Goal: Information Seeking & Learning: Learn about a topic

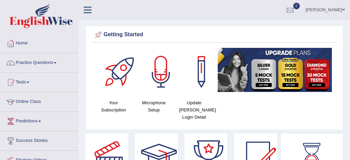
click at [39, 63] on link "Practice Questions" at bounding box center [39, 61] width 78 height 17
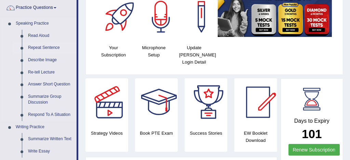
scroll to position [49, 0]
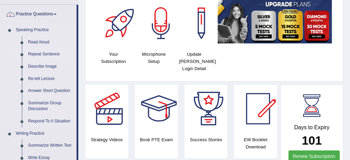
click at [53, 55] on link "Repeat Sentence" at bounding box center [51, 54] width 52 height 12
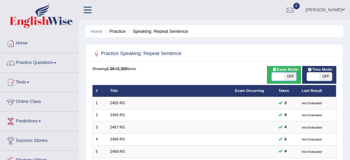
click at [275, 77] on span at bounding box center [278, 77] width 12 height 8
checkbox input "true"
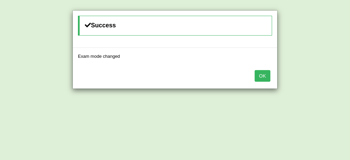
click at [262, 76] on button "OK" at bounding box center [263, 76] width 16 height 12
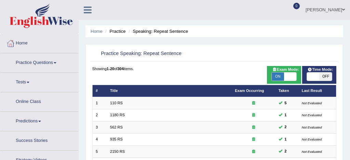
scroll to position [234, 0]
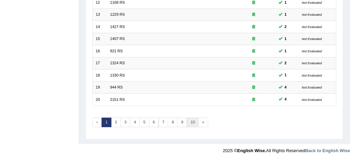
click at [193, 122] on link "10" at bounding box center [193, 123] width 12 height 10
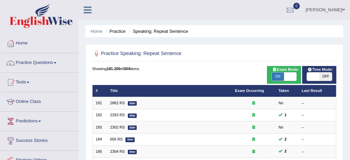
scroll to position [234, 0]
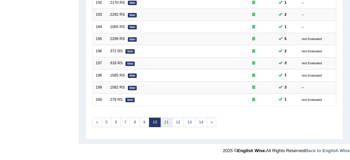
click at [164, 122] on link "11" at bounding box center [167, 123] width 12 height 10
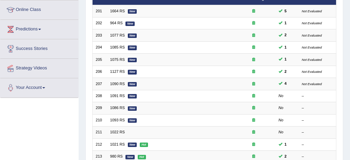
scroll to position [91, 0]
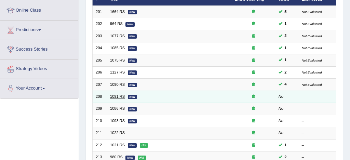
click at [119, 97] on link "1091 RS" at bounding box center [117, 96] width 15 height 4
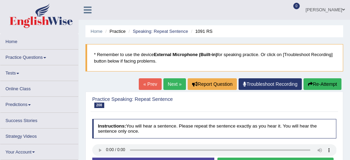
scroll to position [32, 0]
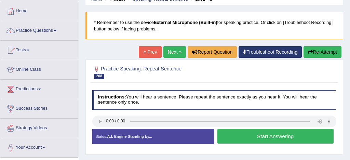
click at [262, 136] on button "Start Answering" at bounding box center [276, 136] width 116 height 15
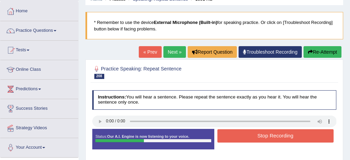
click at [275, 137] on button "Stop Recording" at bounding box center [276, 135] width 116 height 13
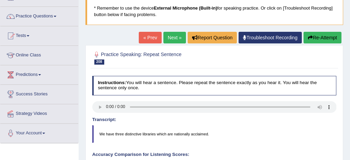
scroll to position [41, 0]
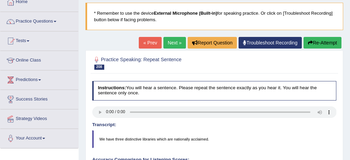
click at [327, 45] on button "Re-Attempt" at bounding box center [323, 43] width 38 height 12
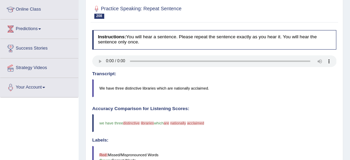
scroll to position [94, 0]
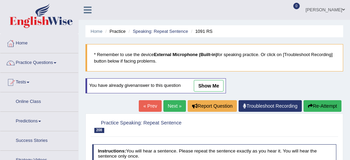
scroll to position [96, 0]
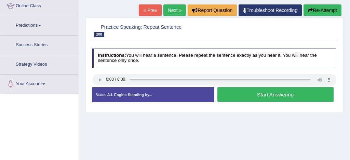
click at [278, 96] on button "Start Answering" at bounding box center [276, 94] width 116 height 15
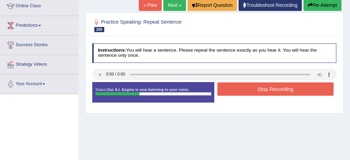
click at [279, 89] on button "Stop Recording" at bounding box center [276, 88] width 116 height 13
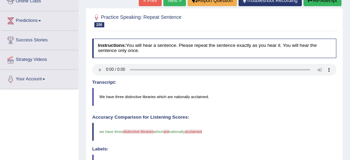
scroll to position [74, 0]
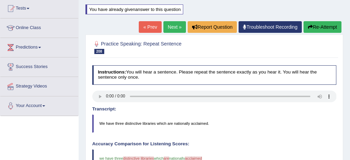
click at [168, 26] on link "Next »" at bounding box center [174, 27] width 23 height 12
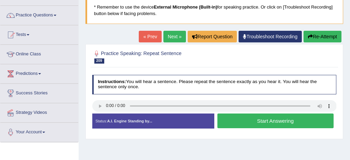
scroll to position [48, 0]
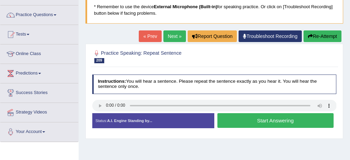
click at [263, 122] on button "Start Answering" at bounding box center [276, 120] width 116 height 15
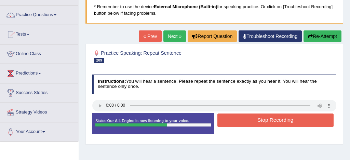
click at [277, 120] on button "Stop Recording" at bounding box center [276, 120] width 116 height 13
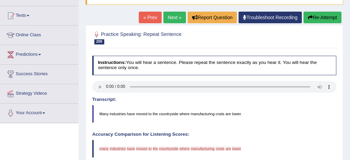
scroll to position [68, 0]
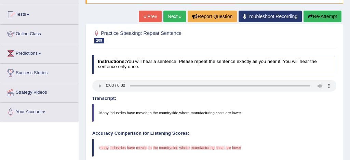
click at [326, 17] on button "Re-Attempt" at bounding box center [323, 17] width 38 height 12
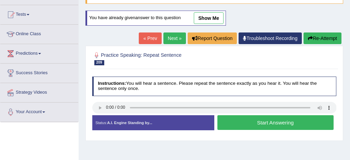
scroll to position [68, 0]
click at [269, 116] on button "Start Answering" at bounding box center [276, 122] width 116 height 15
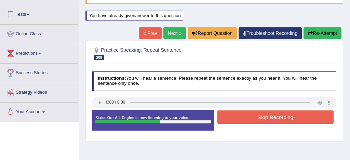
click at [287, 117] on button "Stop Recording" at bounding box center [276, 116] width 116 height 13
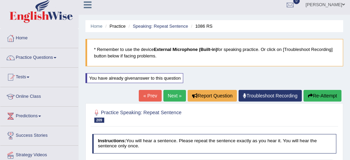
scroll to position [0, 0]
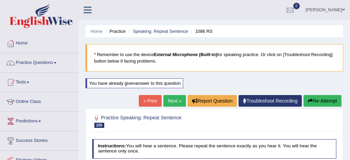
click at [170, 100] on link "Next »" at bounding box center [174, 101] width 23 height 12
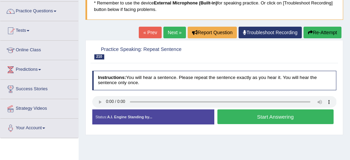
scroll to position [52, 0]
click at [264, 117] on button "Start Answering" at bounding box center [276, 116] width 116 height 15
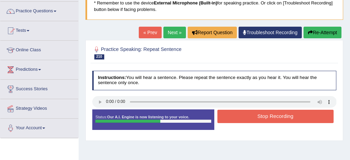
click at [272, 115] on button "Stop Recording" at bounding box center [276, 116] width 116 height 13
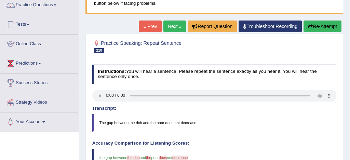
scroll to position [57, 0]
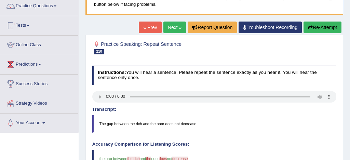
click at [327, 26] on button "Re-Attempt" at bounding box center [323, 28] width 38 height 12
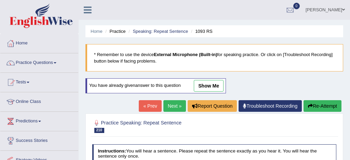
scroll to position [97, 0]
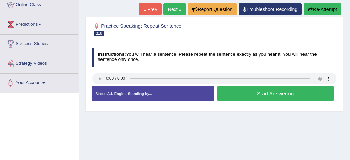
click at [273, 94] on button "Start Answering" at bounding box center [276, 93] width 116 height 15
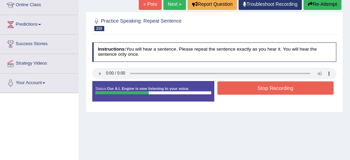
click at [279, 90] on button "Stop Recording" at bounding box center [276, 87] width 116 height 13
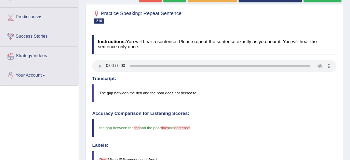
scroll to position [82, 0]
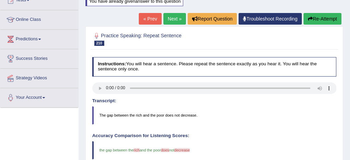
click at [171, 17] on link "Next »" at bounding box center [174, 19] width 23 height 12
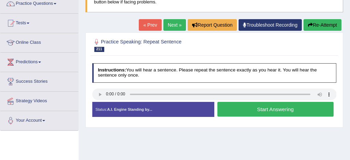
scroll to position [60, 0]
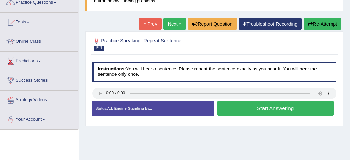
click at [267, 109] on button "Start Answering" at bounding box center [276, 108] width 116 height 15
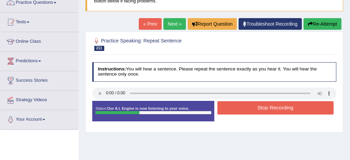
click at [276, 109] on button "Stop Recording" at bounding box center [276, 107] width 116 height 13
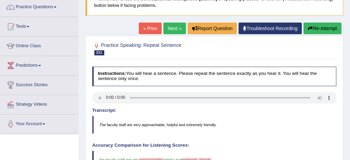
scroll to position [55, 0]
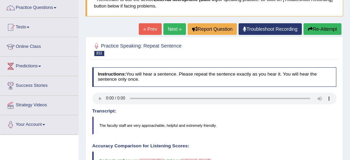
click at [168, 28] on link "Next »" at bounding box center [174, 29] width 23 height 12
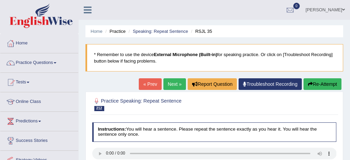
scroll to position [44, 0]
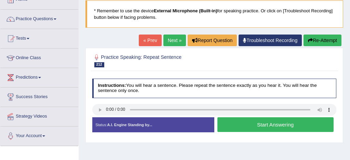
click at [279, 125] on button "Start Answering" at bounding box center [276, 124] width 116 height 15
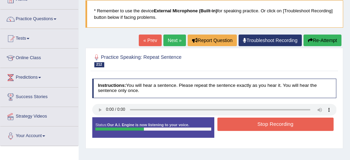
click at [279, 125] on button "Stop Recording" at bounding box center [276, 124] width 116 height 13
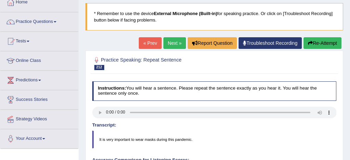
scroll to position [26, 0]
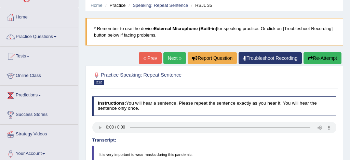
click at [171, 56] on link "Next »" at bounding box center [174, 58] width 23 height 12
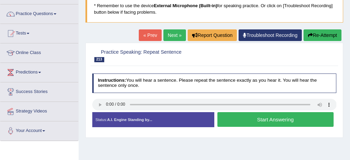
scroll to position [49, 0]
click at [253, 121] on button "Start Answering" at bounding box center [276, 119] width 116 height 15
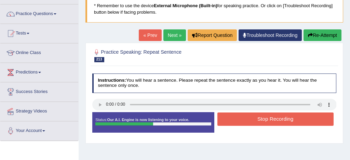
click at [253, 121] on button "Stop Recording" at bounding box center [276, 119] width 116 height 13
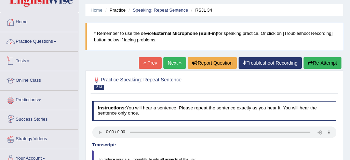
scroll to position [19, 0]
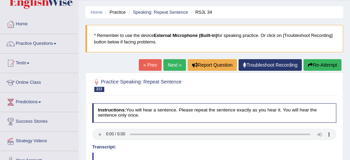
click at [44, 44] on link "Practice Questions" at bounding box center [39, 42] width 78 height 17
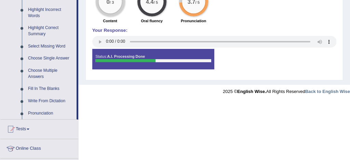
scroll to position [327, 0]
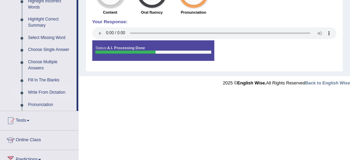
click at [57, 99] on link "Write From Dictation" at bounding box center [51, 93] width 52 height 12
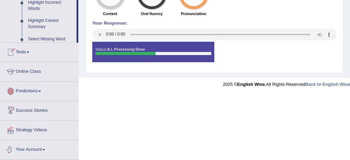
scroll to position [401, 0]
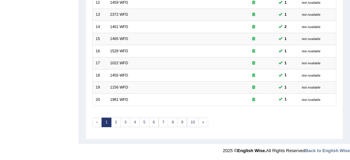
scroll to position [234, 0]
click at [192, 121] on link "10" at bounding box center [193, 123] width 12 height 10
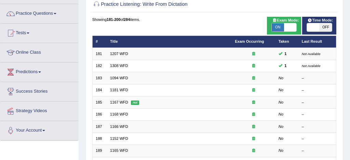
scroll to position [24, 0]
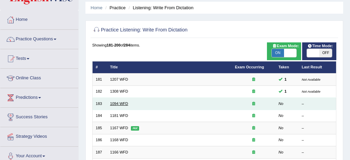
click at [126, 104] on link "1094 WFD" at bounding box center [119, 104] width 18 height 4
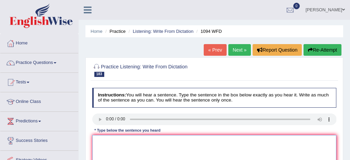
click at [102, 142] on textarea at bounding box center [214, 163] width 245 height 56
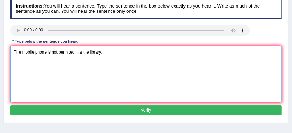
scroll to position [91, 0]
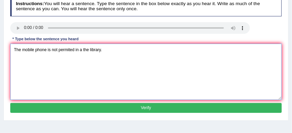
type textarea "The mobile phone is not permited in a the library."
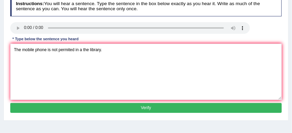
click at [201, 108] on button "Verify" at bounding box center [146, 108] width 272 height 10
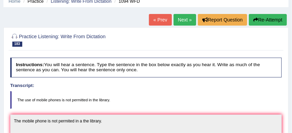
scroll to position [30, 0]
click at [266, 21] on button "Re-Attempt" at bounding box center [268, 20] width 38 height 12
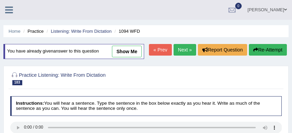
scroll to position [61, 0]
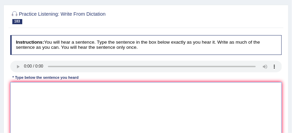
click at [18, 101] on textarea at bounding box center [146, 110] width 272 height 56
click at [65, 102] on textarea "The use of mobile phones" at bounding box center [146, 110] width 272 height 56
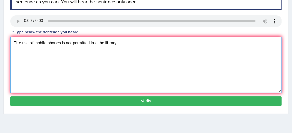
scroll to position [107, 0]
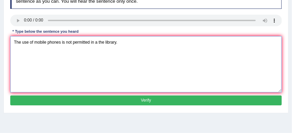
type textarea "The use of mobile phones is not permitted in a the library."
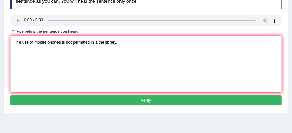
click at [136, 106] on button "Verify" at bounding box center [146, 101] width 272 height 10
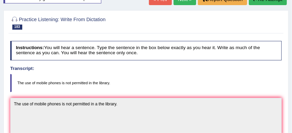
scroll to position [40, 0]
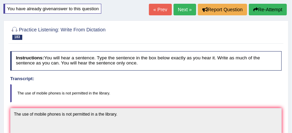
click at [183, 11] on link "Next »" at bounding box center [184, 10] width 23 height 12
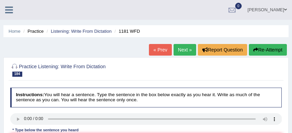
scroll to position [45, 0]
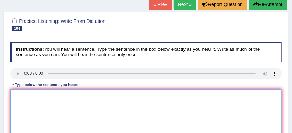
click at [18, 92] on textarea at bounding box center [146, 118] width 272 height 56
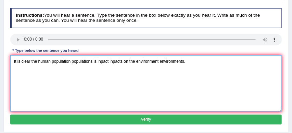
scroll to position [80, 0]
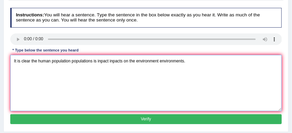
type textarea "It is clear the human population populations is inpact inpacts on the environme…"
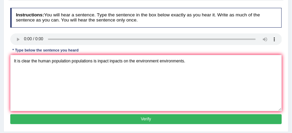
click at [101, 119] on button "Verify" at bounding box center [146, 120] width 272 height 10
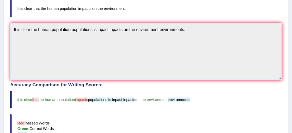
scroll to position [114, 0]
